Goal: Contribute content

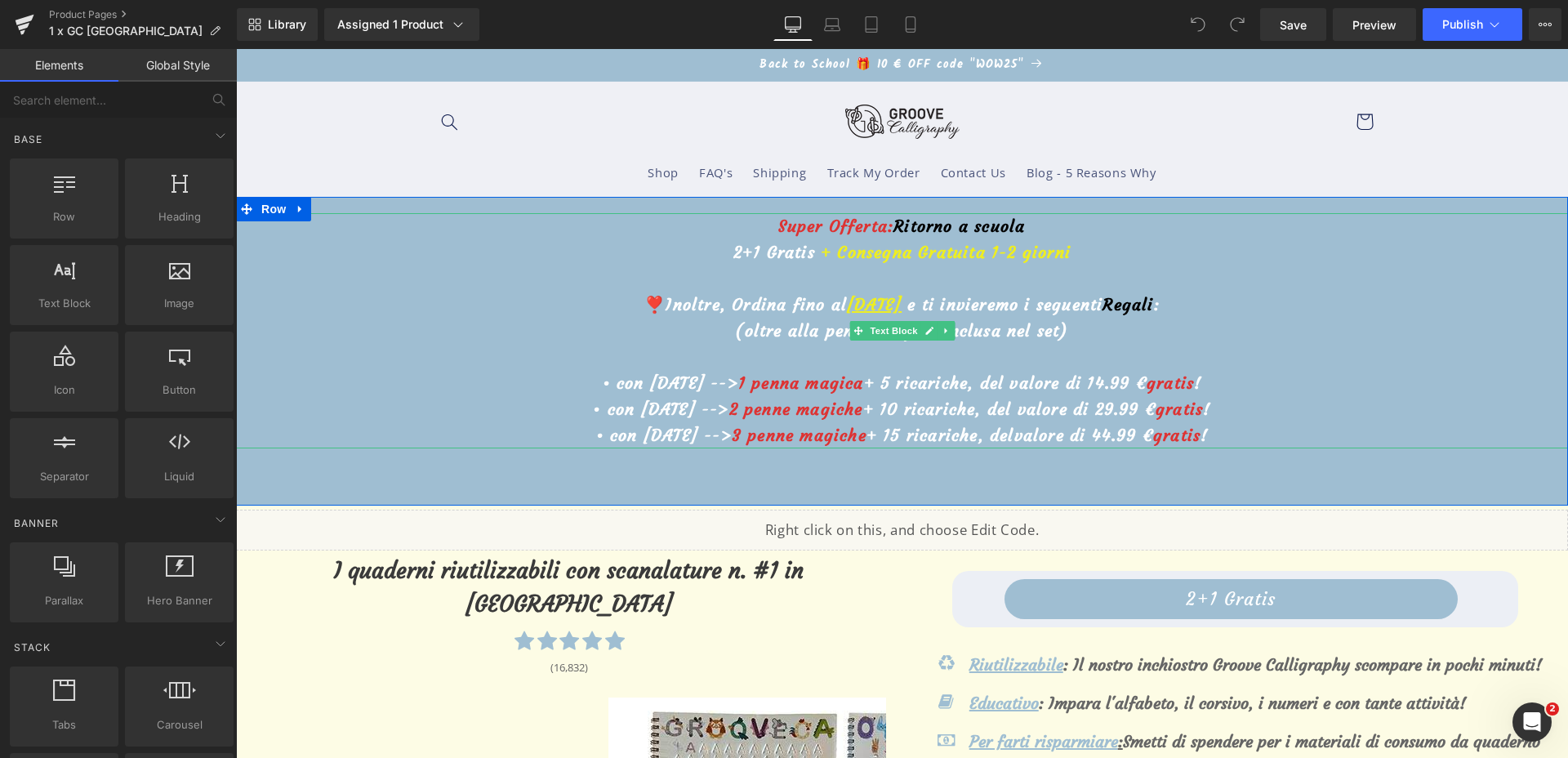
click at [847, 305] on u "[DATE]" at bounding box center [874, 304] width 54 height 20
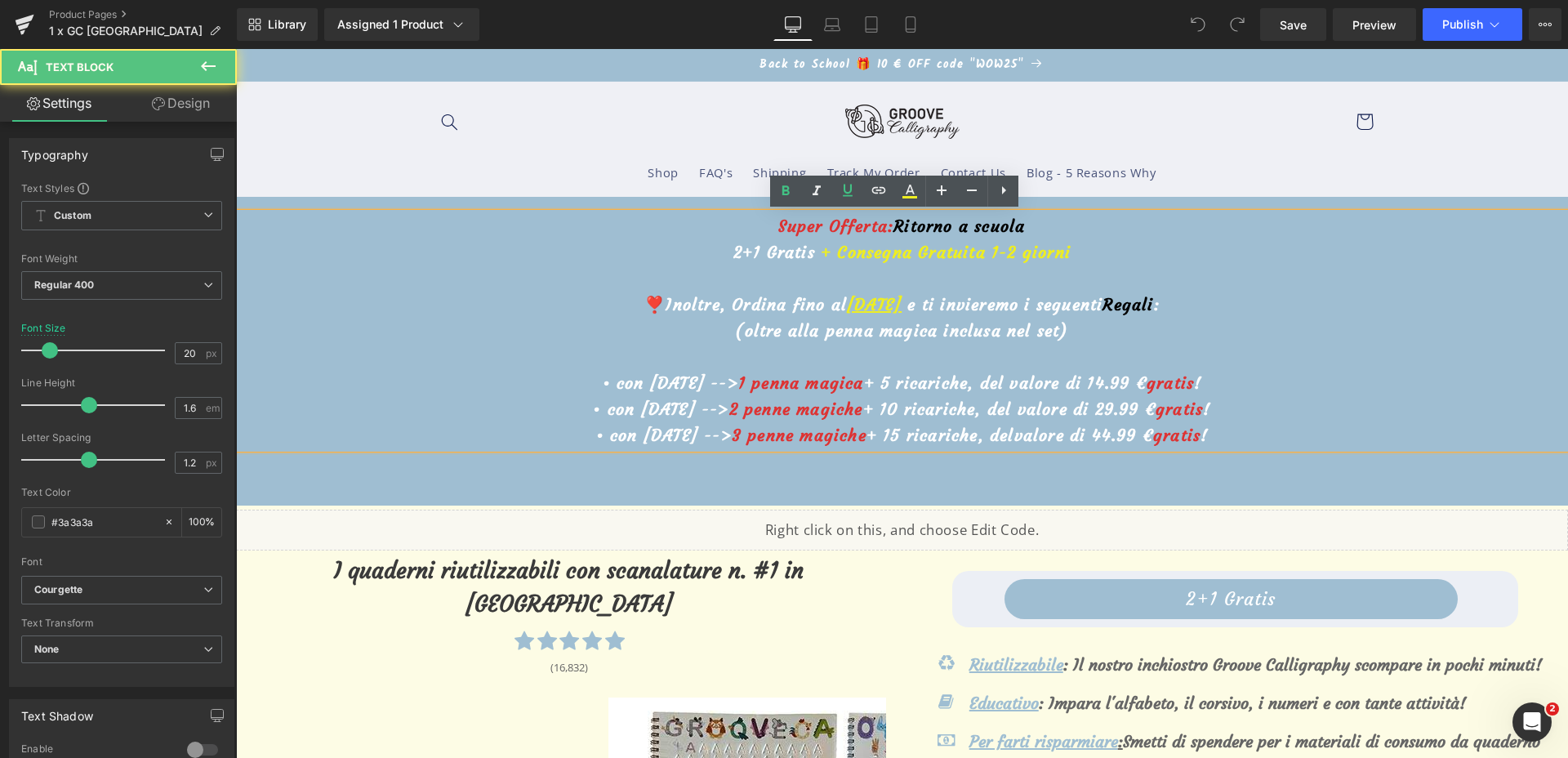
click at [847, 305] on u "14 settembre" at bounding box center [874, 304] width 54 height 20
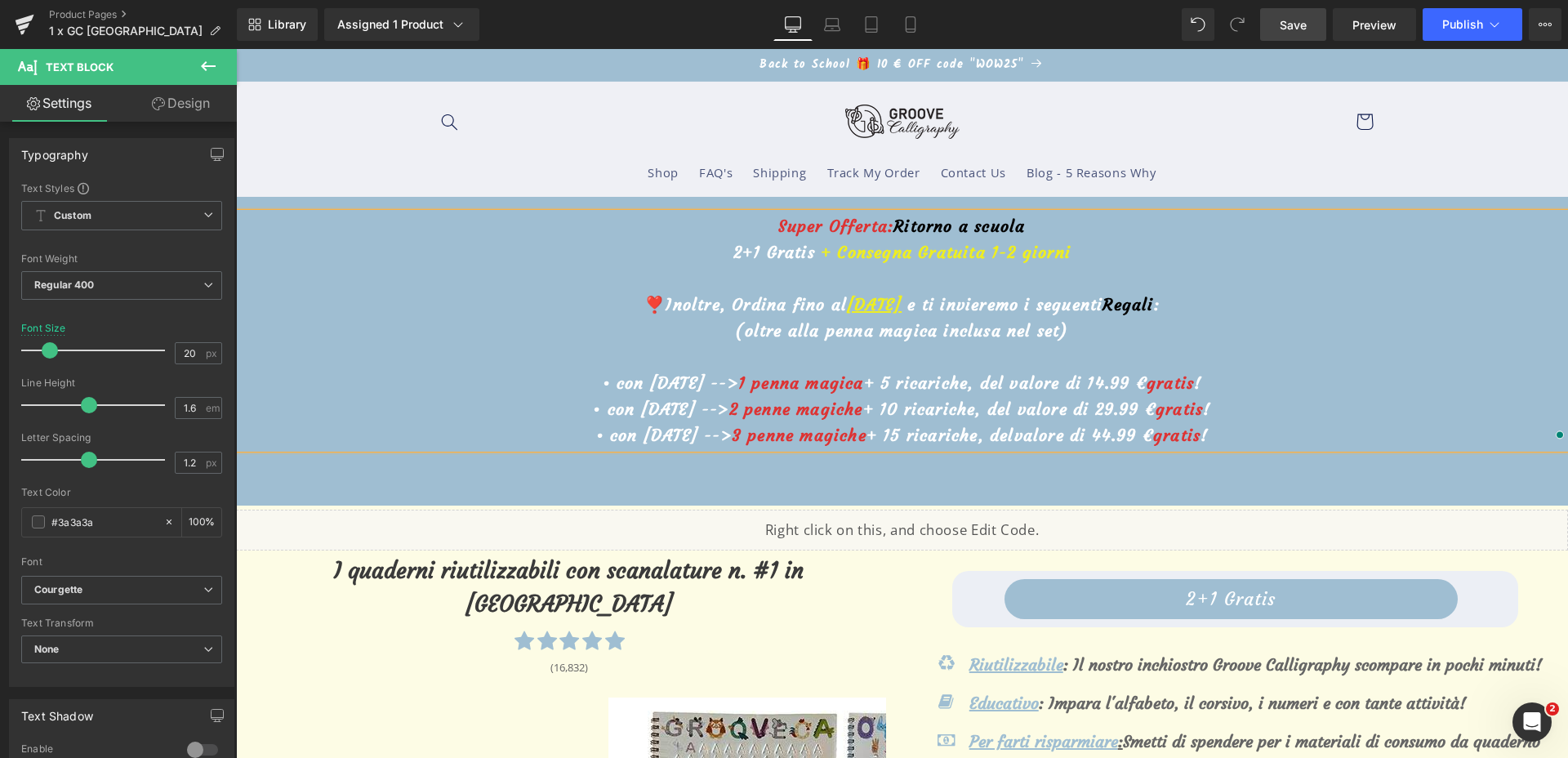
click at [1275, 38] on link "Save" at bounding box center [1294, 24] width 66 height 32
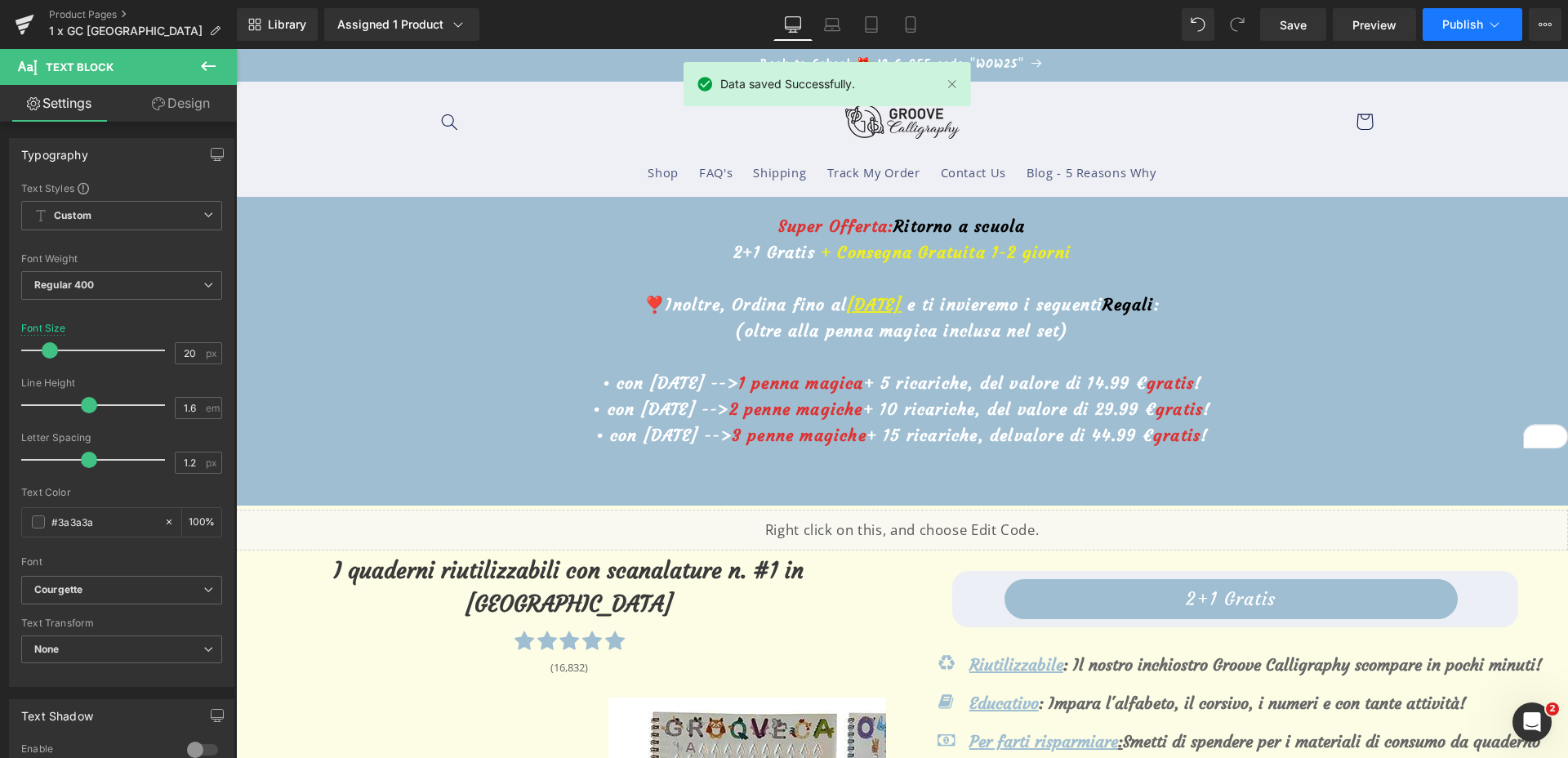
click at [1464, 21] on span "Publish" at bounding box center [1463, 24] width 41 height 13
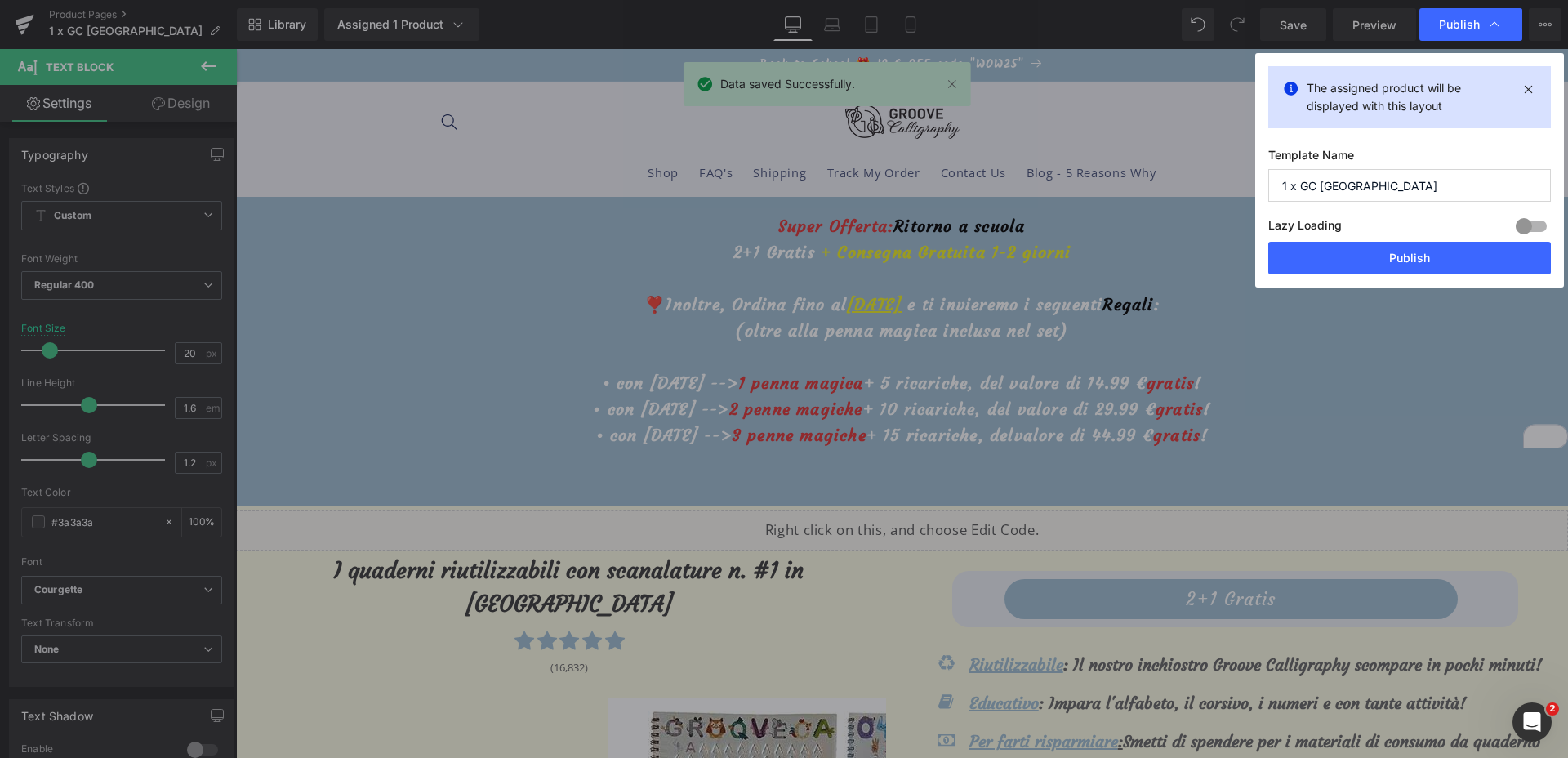
click at [1368, 237] on div "Lazy Loading Build Upgrade plan to unlock" at bounding box center [1410, 228] width 283 height 27
click at [1370, 247] on button "Publish" at bounding box center [1410, 258] width 283 height 32
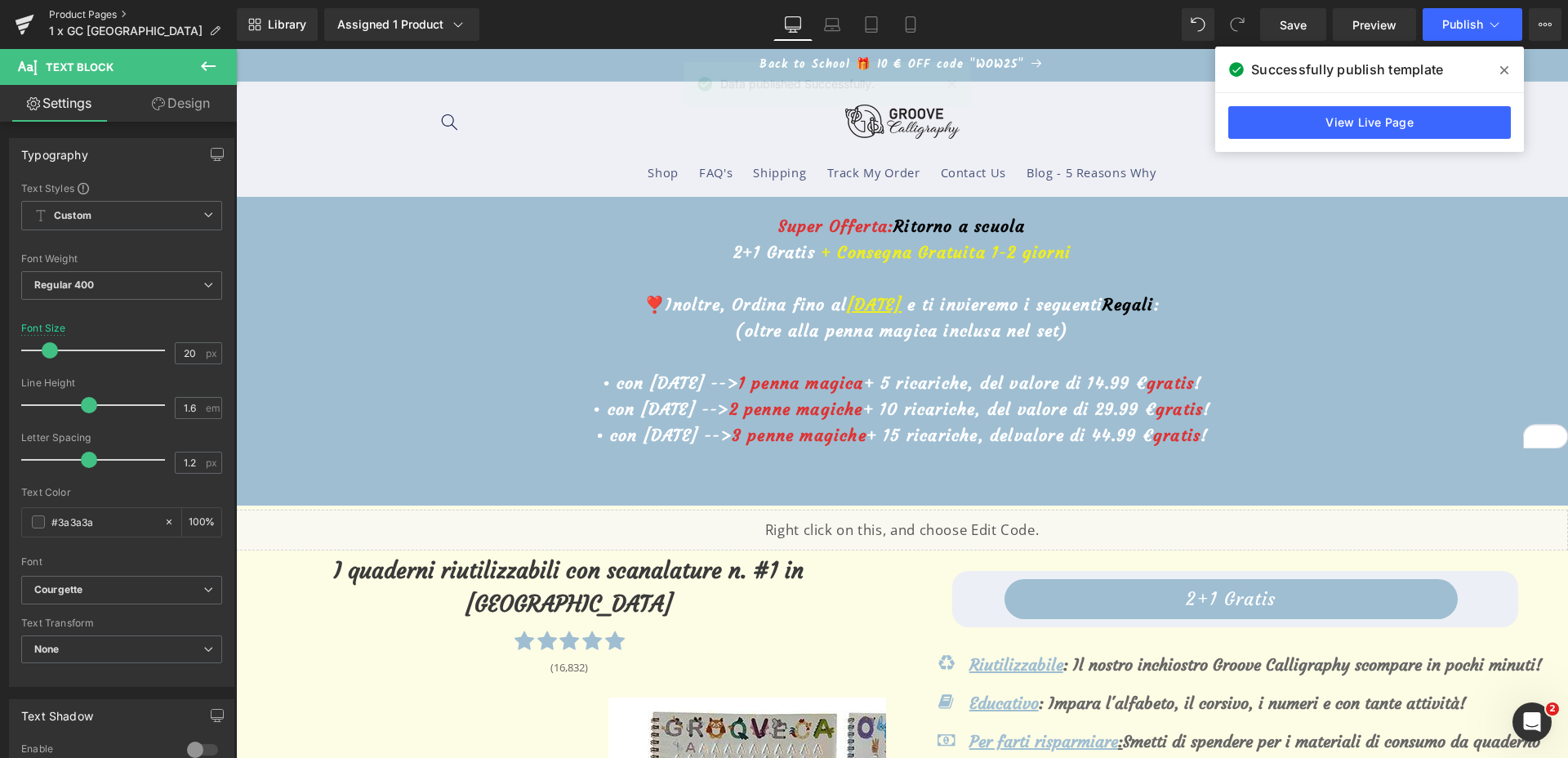
click at [103, 11] on link "Product Pages" at bounding box center [142, 15] width 187 height 13
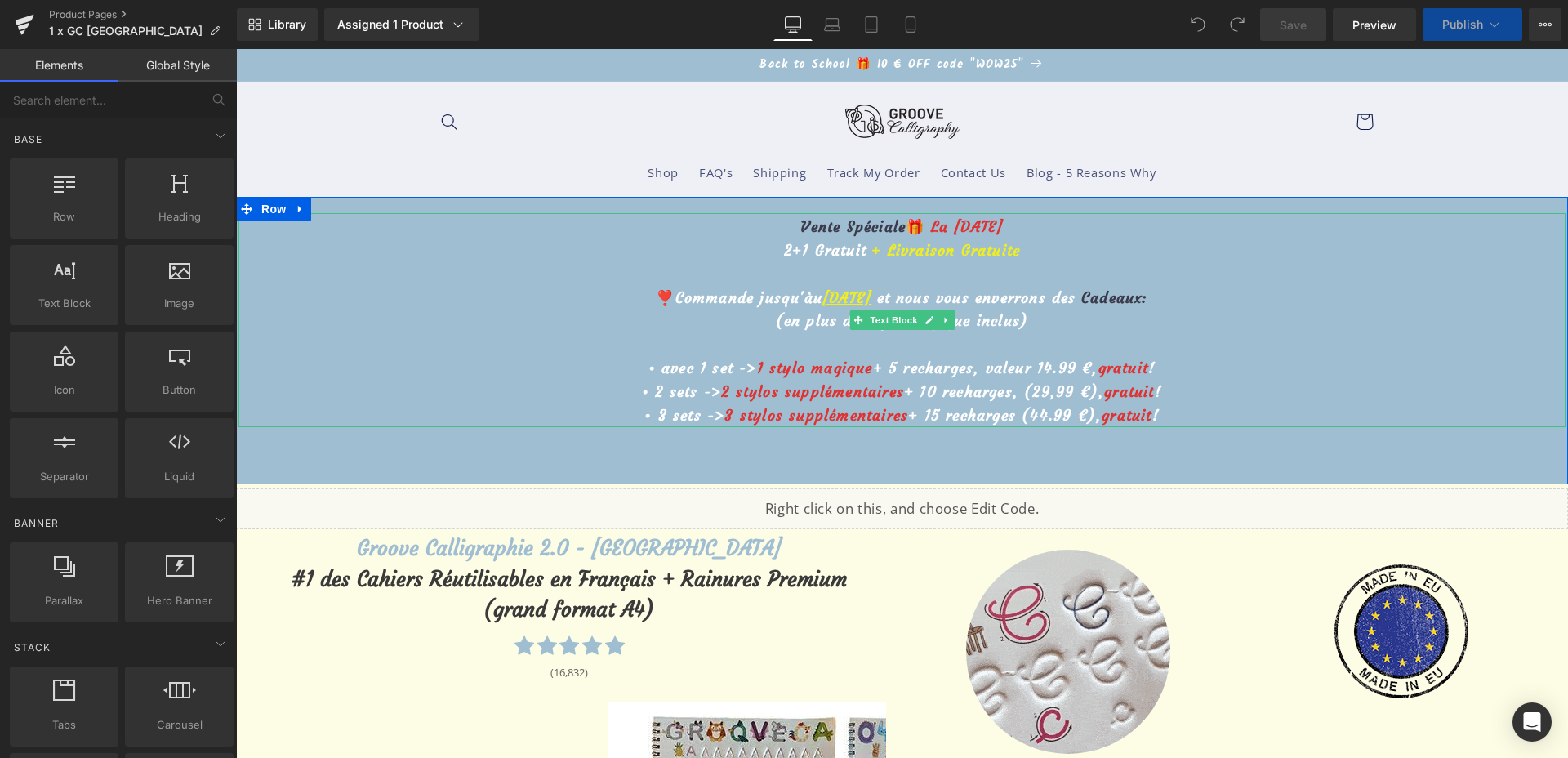
click at [823, 294] on u "[DATE]" at bounding box center [847, 297] width 49 height 18
